Goal: Contribute content

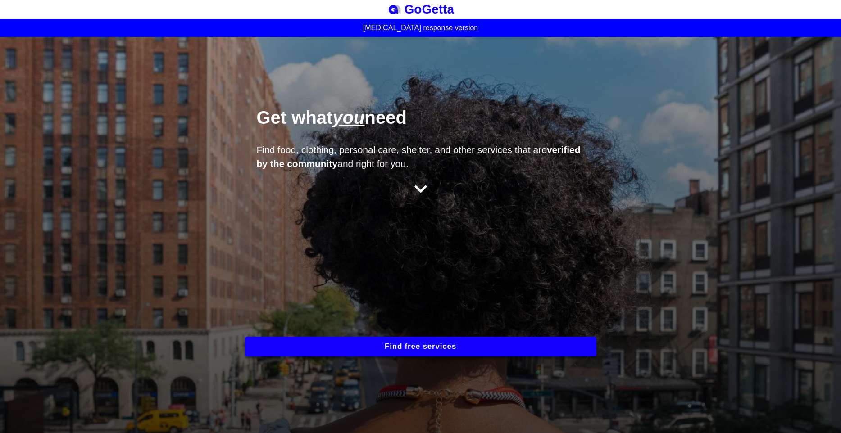
click at [235, 190] on div "Get what you need Find food, clothing, personal care, shelter, and other servic…" at bounding box center [420, 235] width 841 height 396
click at [359, 343] on button "Find free services" at bounding box center [420, 347] width 351 height 20
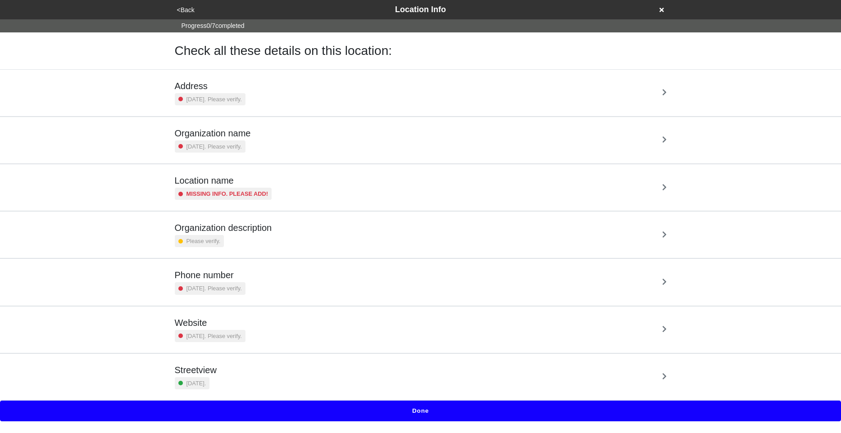
click at [249, 386] on div "Streetview 6 days ago." at bounding box center [421, 377] width 492 height 25
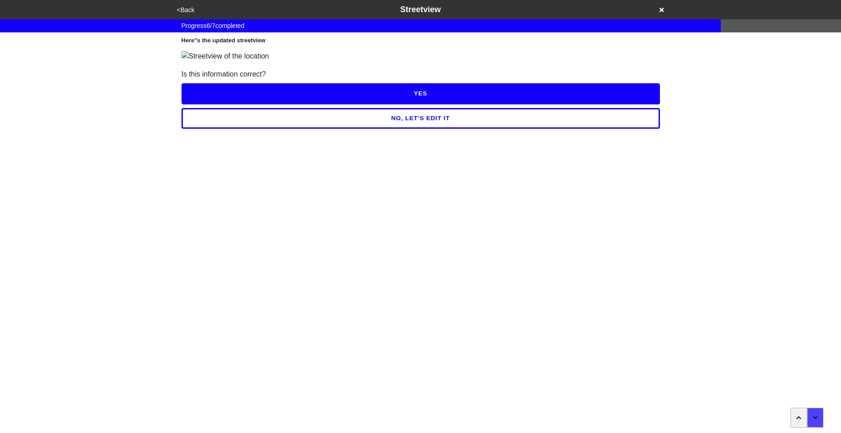
click at [183, 13] on button "<Back" at bounding box center [185, 10] width 23 height 10
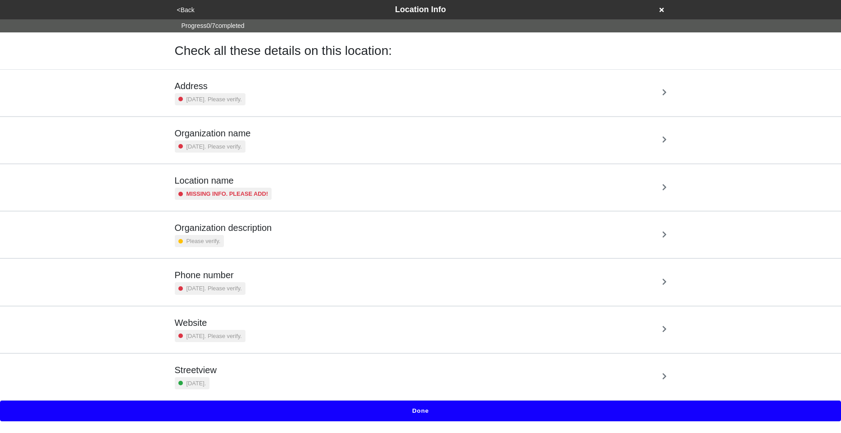
click at [345, 412] on button "Done" at bounding box center [420, 411] width 841 height 21
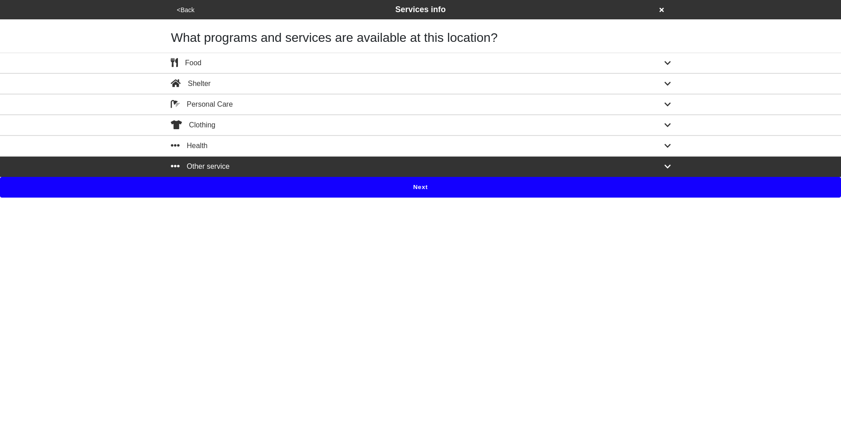
click at [230, 166] on div "Other service" at bounding box center [420, 166] width 513 height 11
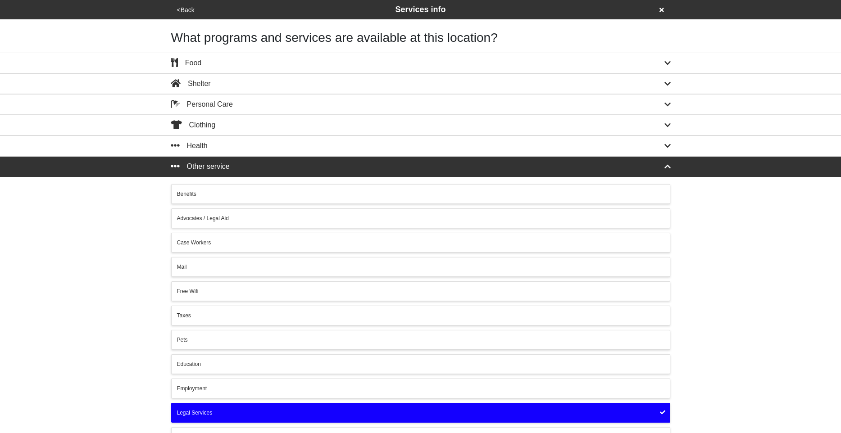
scroll to position [46, 0]
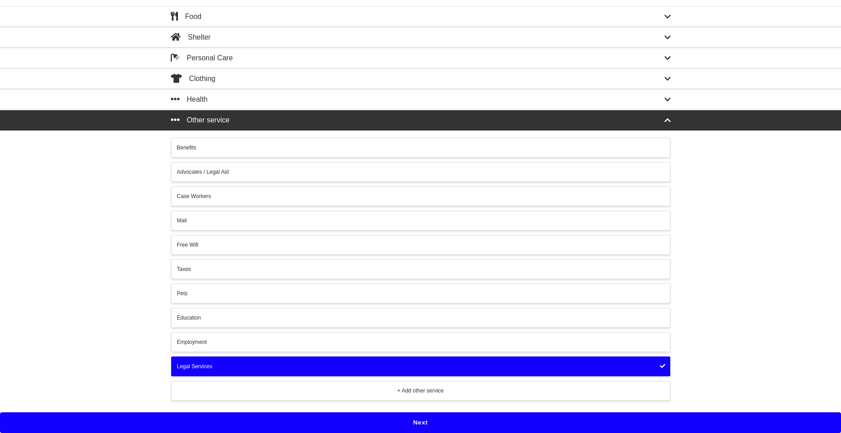
click at [412, 418] on button "Next" at bounding box center [420, 423] width 841 height 21
